Goal: Find specific fact: Find specific page/section

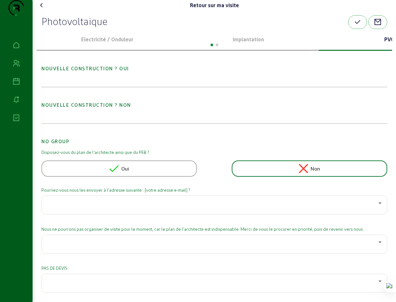
click at [43, 9] on icon at bounding box center [42, 5] width 8 height 8
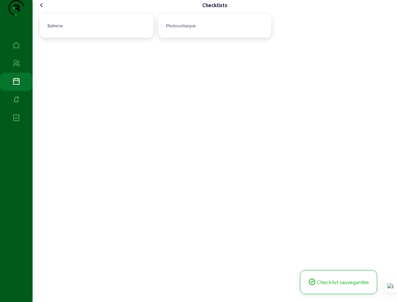
click at [43, 9] on icon at bounding box center [42, 5] width 8 height 8
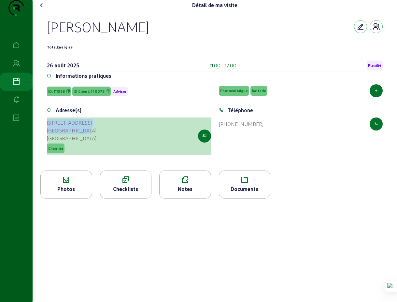
drag, startPoint x: 45, startPoint y: 135, endPoint x: 87, endPoint y: 147, distance: 43.5
click at [87, 147] on div "Adresse(s) Rue des Chartreux, 27 4122 Plainevaux Belgique Chantier" at bounding box center [129, 135] width 172 height 56
copy cam-list-title "Rue des Chartreux, 27 4122 Plainevaux"
